Goal: Browse casually: Explore the website without a specific task or goal

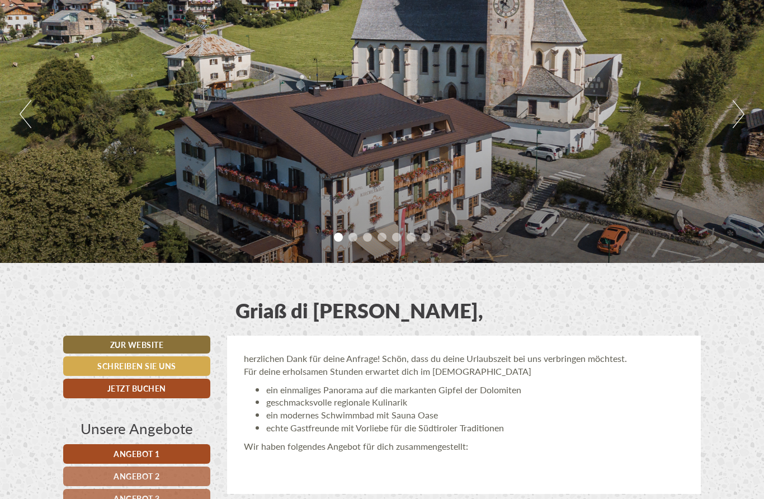
scroll to position [119, 0]
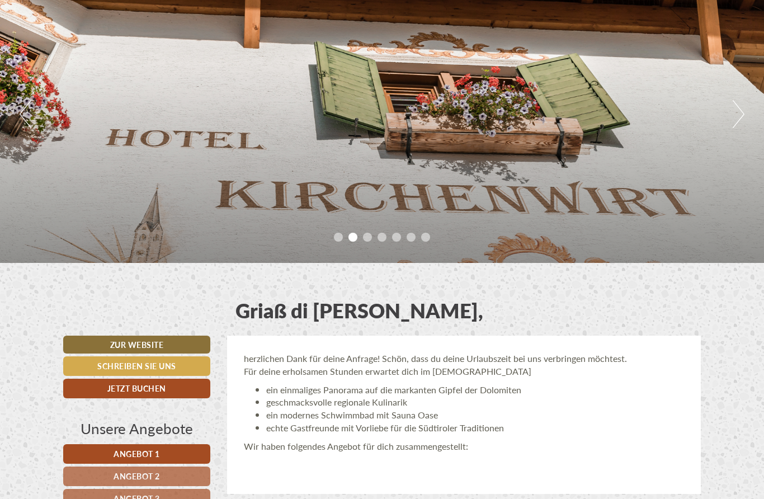
click at [316, 247] on div "Previous Next 1 2 3 4 5 6 7" at bounding box center [382, 114] width 764 height 298
click at [345, 234] on ul "1 2 3 4 5 6 7" at bounding box center [382, 238] width 764 height 13
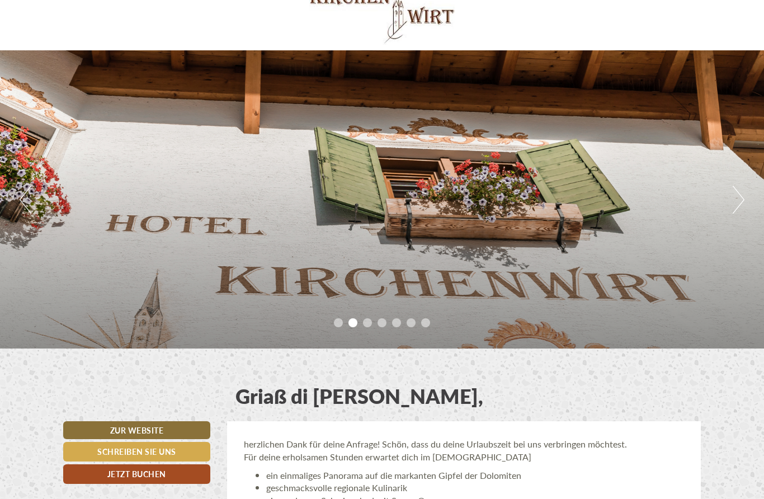
scroll to position [49, 0]
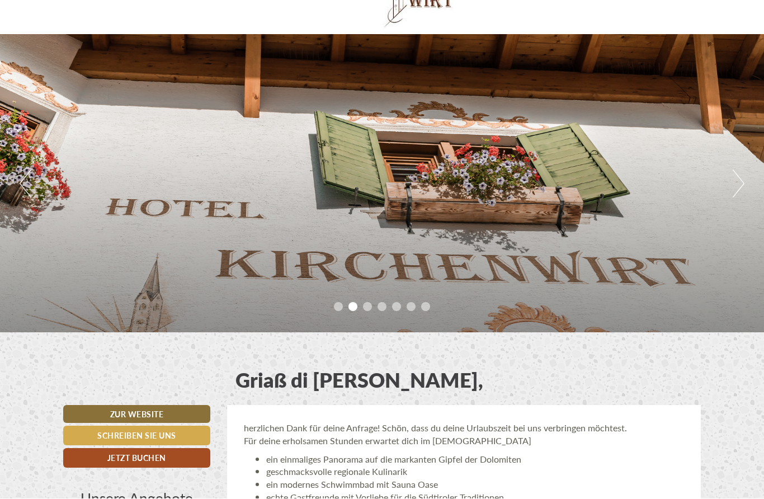
click at [337, 318] on div "Previous Next 1 2 3 4 5 6 7" at bounding box center [382, 184] width 764 height 298
click at [339, 308] on li "1" at bounding box center [338, 307] width 9 height 9
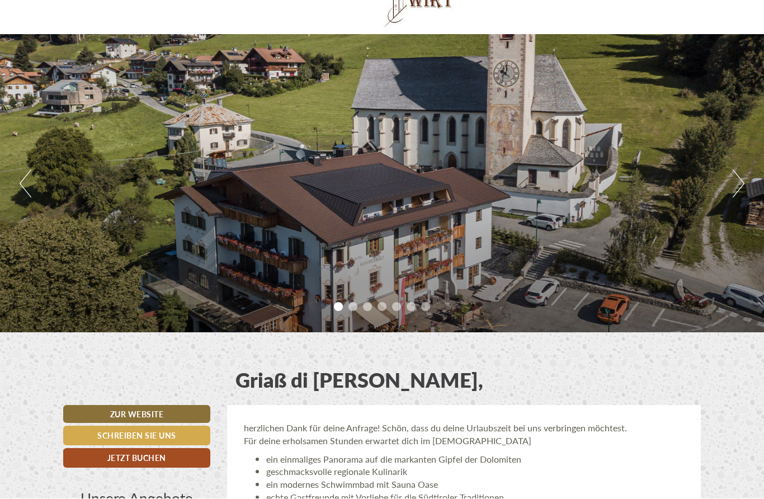
scroll to position [50, 0]
click at [335, 308] on li "1" at bounding box center [338, 306] width 9 height 9
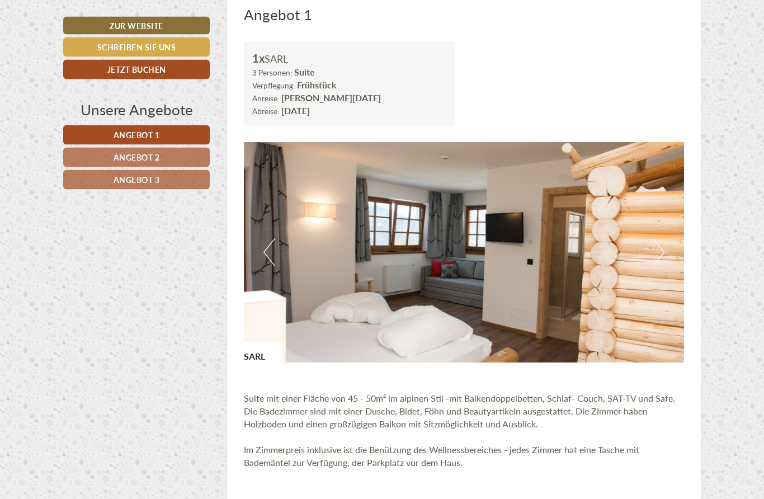
scroll to position [669, 0]
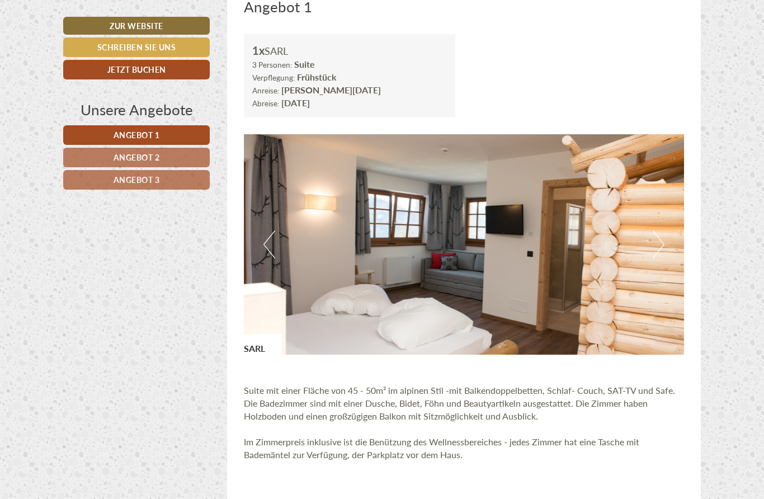
click at [661, 237] on button "Next" at bounding box center [659, 244] width 12 height 28
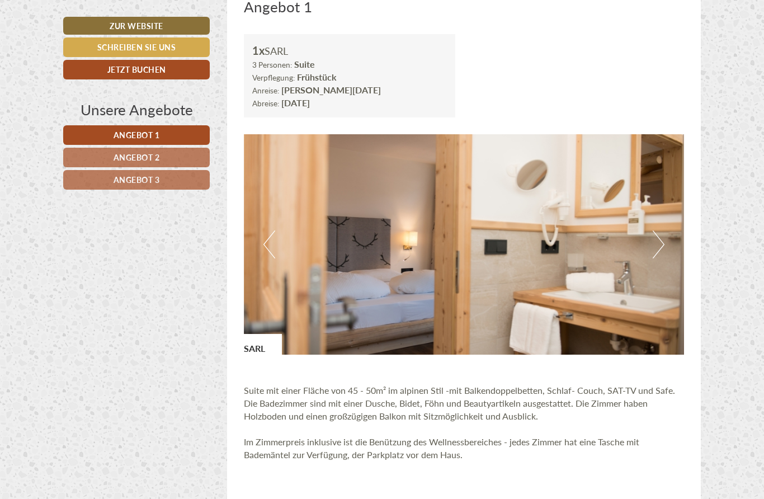
click at [655, 233] on button "Next" at bounding box center [659, 244] width 12 height 28
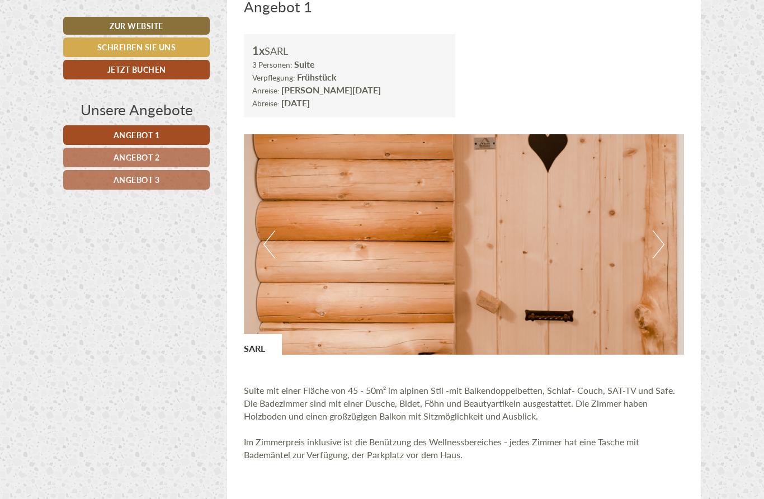
click at [659, 235] on button "Next" at bounding box center [659, 244] width 12 height 28
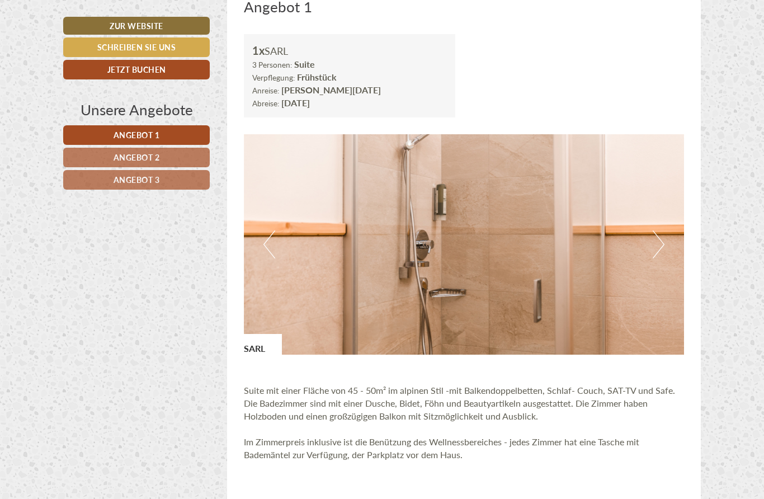
click at [653, 240] on button "Next" at bounding box center [659, 244] width 12 height 28
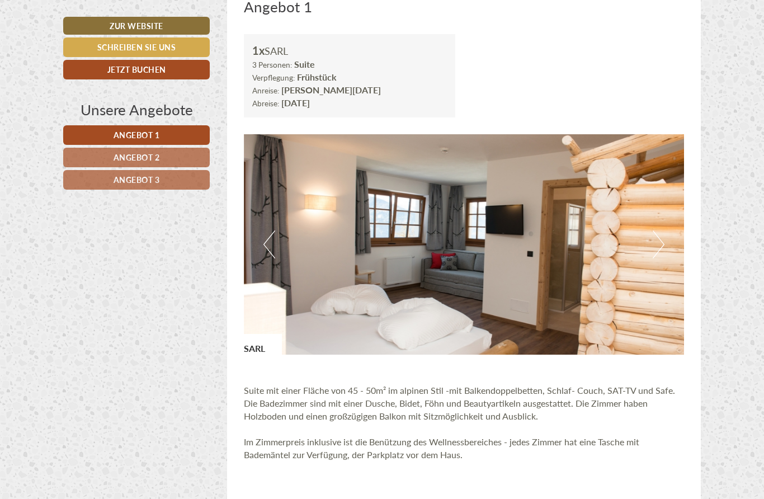
click at [651, 237] on img at bounding box center [464, 244] width 441 height 220
click at [661, 239] on button "Next" at bounding box center [659, 244] width 12 height 28
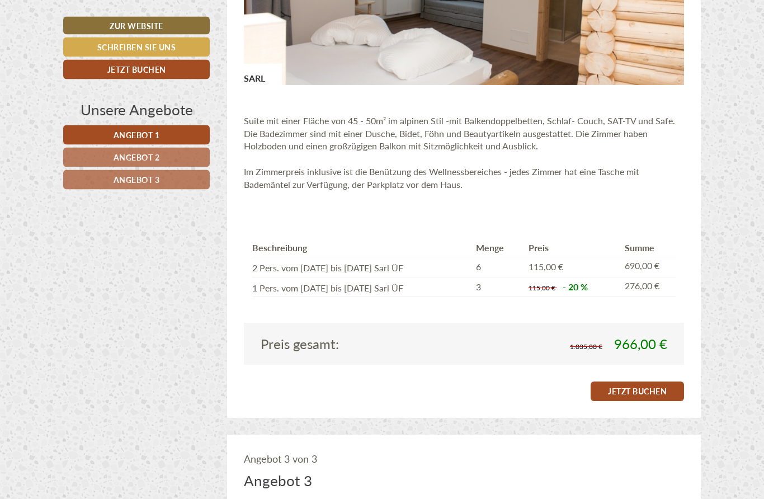
scroll to position [1682, 0]
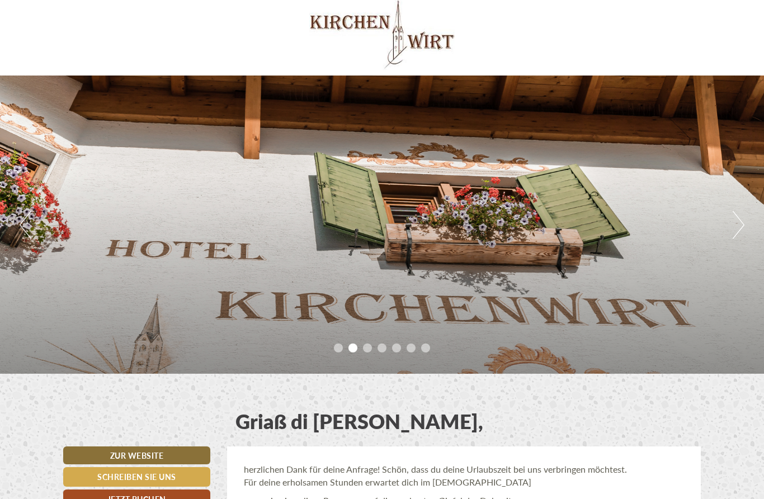
scroll to position [8, 0]
